Goal: Go to known website: Go to known website

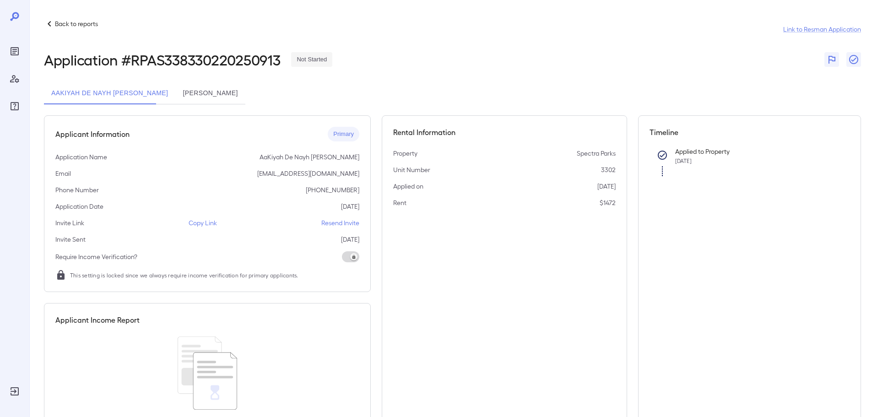
drag, startPoint x: 194, startPoint y: 102, endPoint x: 182, endPoint y: 96, distance: 13.1
click at [193, 101] on button "Chelsea Marie Williams" at bounding box center [210, 93] width 70 height 22
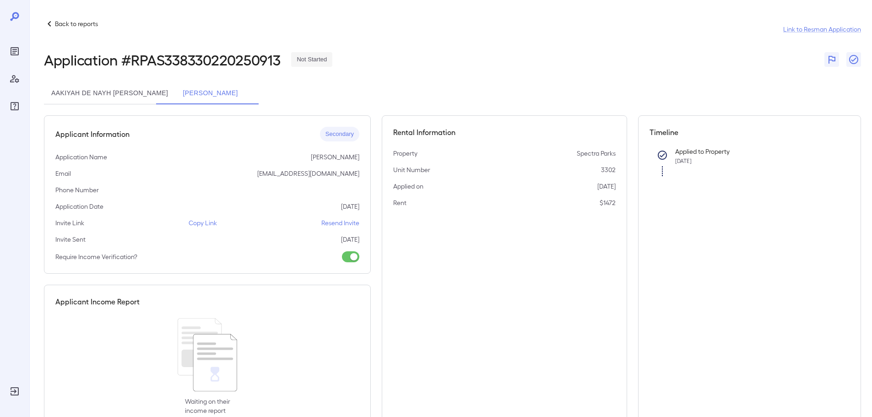
click at [72, 23] on p "Back to reports" at bounding box center [76, 23] width 43 height 9
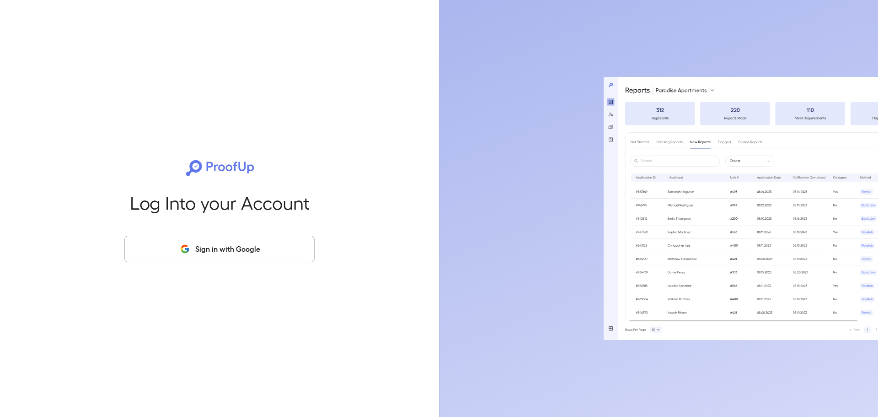
click at [179, 241] on button "Sign in with Google" at bounding box center [219, 249] width 190 height 27
click at [180, 243] on button "Sign in with Google" at bounding box center [219, 249] width 190 height 27
